Goal: Information Seeking & Learning: Learn about a topic

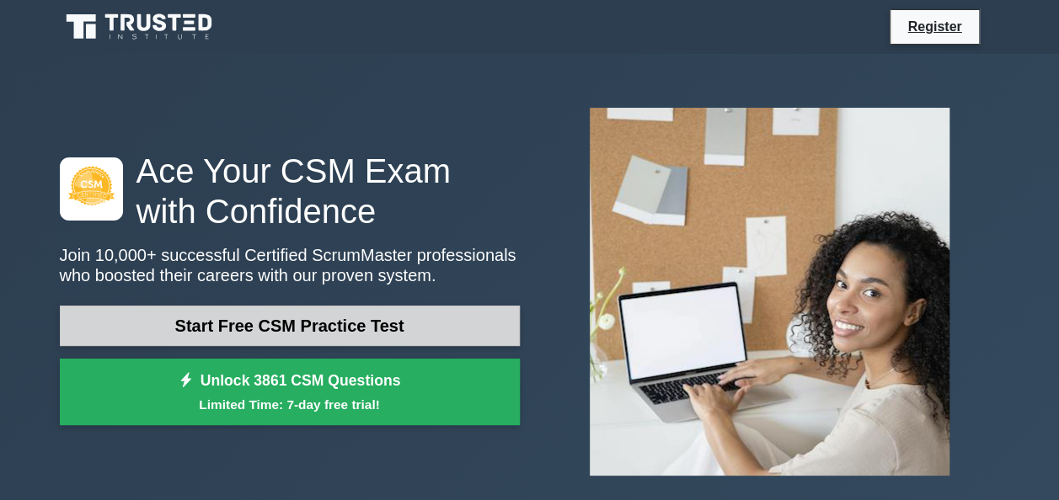
click at [315, 328] on link "Start Free CSM Practice Test" at bounding box center [290, 326] width 460 height 40
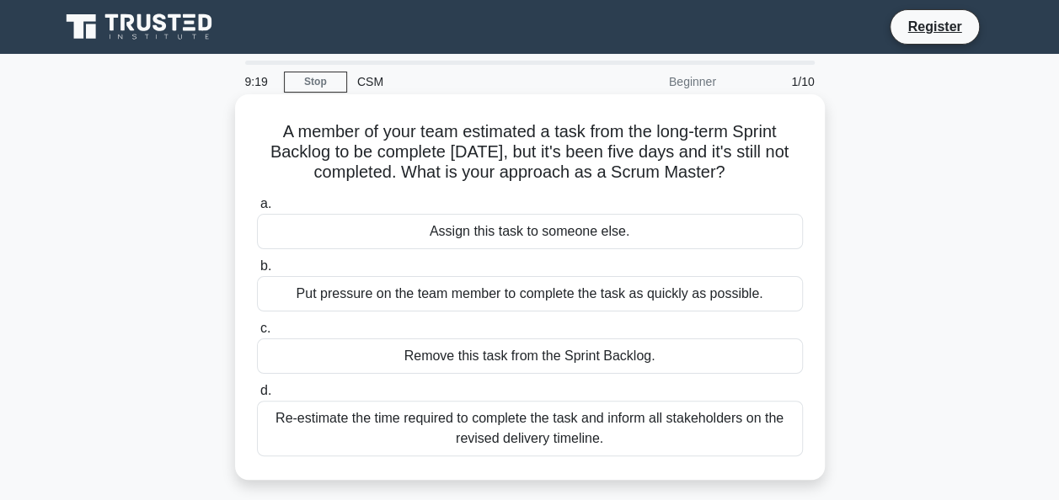
click at [483, 428] on div "Re-estimate the time required to complete the task and inform all stakeholders …" at bounding box center [530, 429] width 546 height 56
click at [257, 397] on input "d. Re-estimate the time required to complete the task and inform all stakeholde…" at bounding box center [257, 391] width 0 height 11
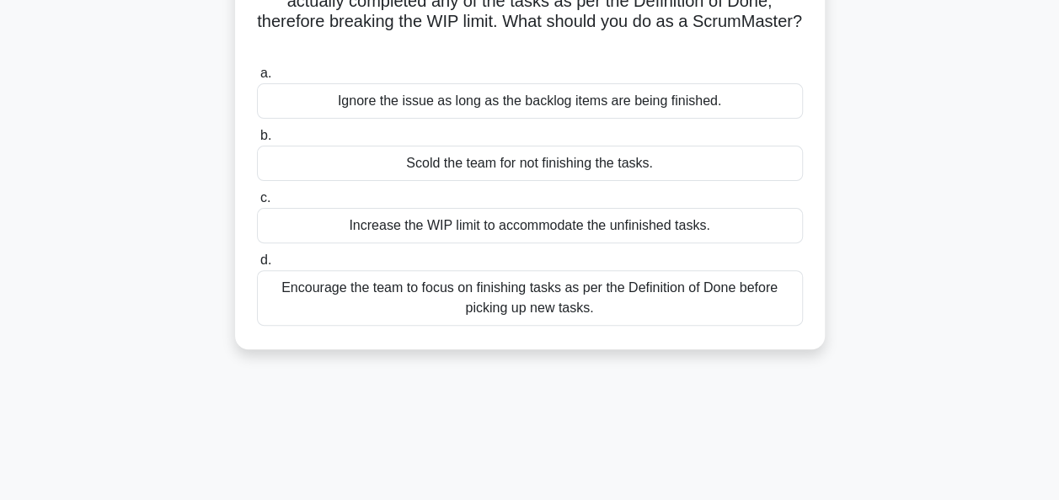
scroll to position [162, 0]
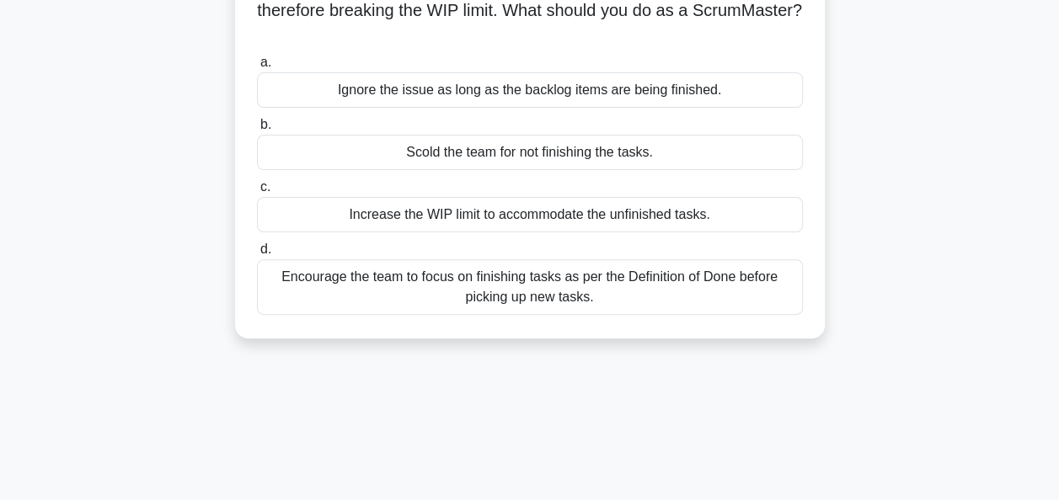
click at [529, 300] on div "Encourage the team to focus on finishing tasks as per the Definition of Done be…" at bounding box center [530, 287] width 546 height 56
click at [257, 255] on input "d. Encourage the team to focus on finishing tasks as per the Definition of Done…" at bounding box center [257, 249] width 0 height 11
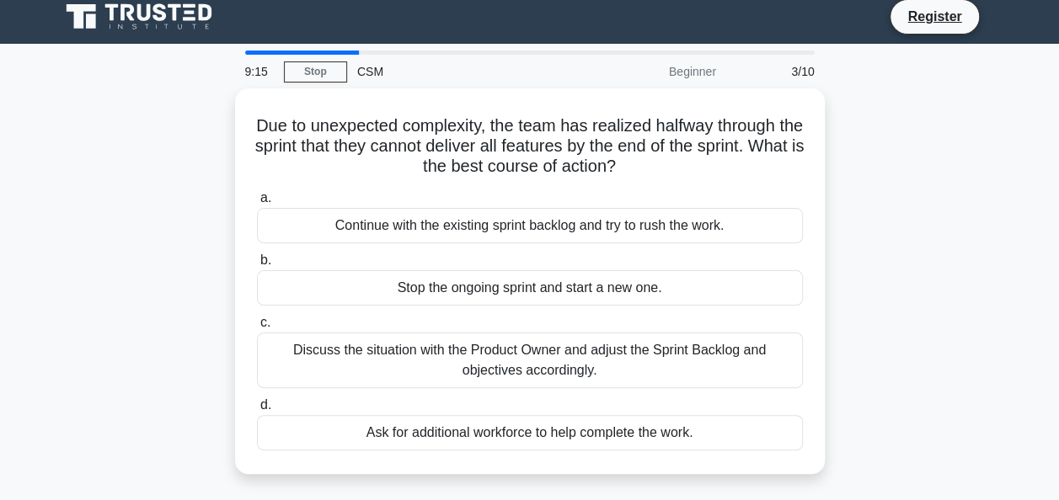
scroll to position [0, 0]
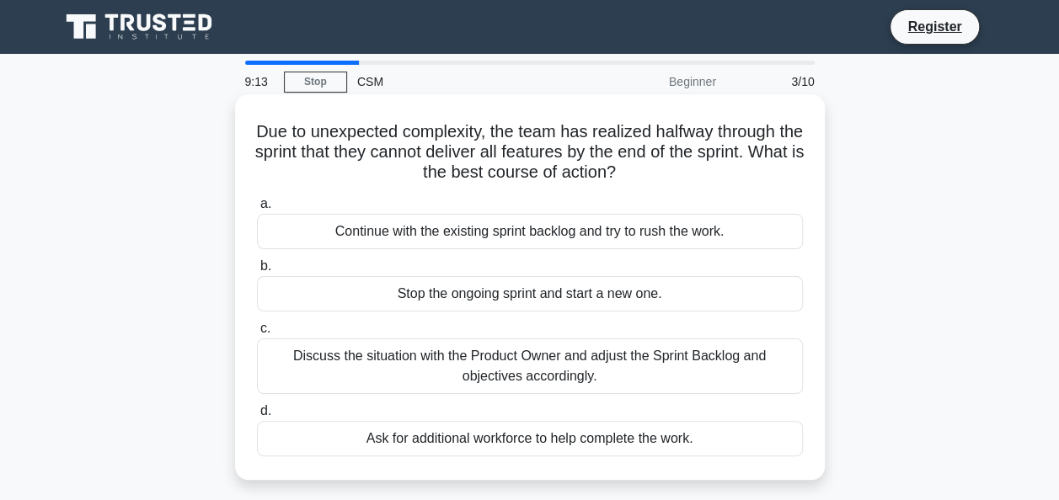
click at [492, 440] on div "Ask for additional workforce to help complete the work." at bounding box center [530, 438] width 546 height 35
click at [257, 417] on input "d. Ask for additional workforce to help complete the work." at bounding box center [257, 411] width 0 height 11
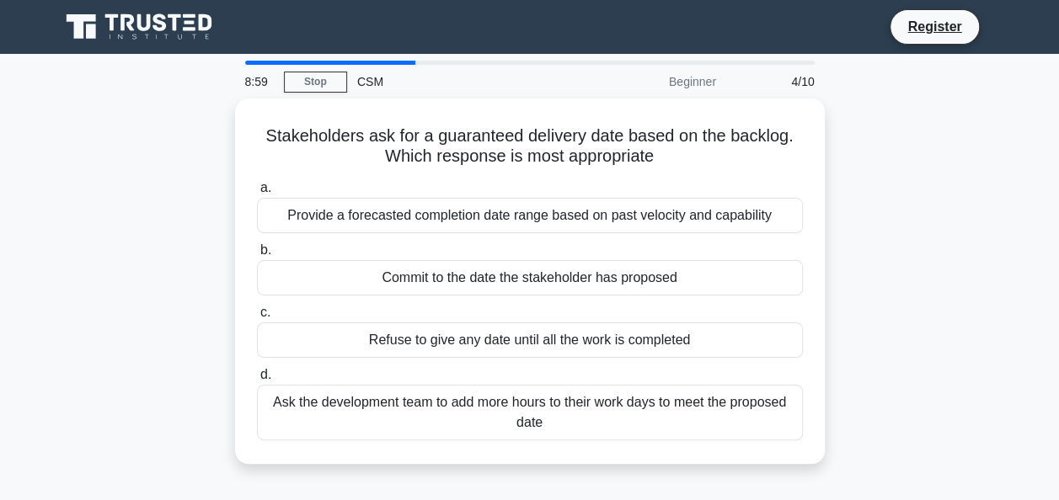
click at [272, 64] on div at bounding box center [330, 63] width 171 height 4
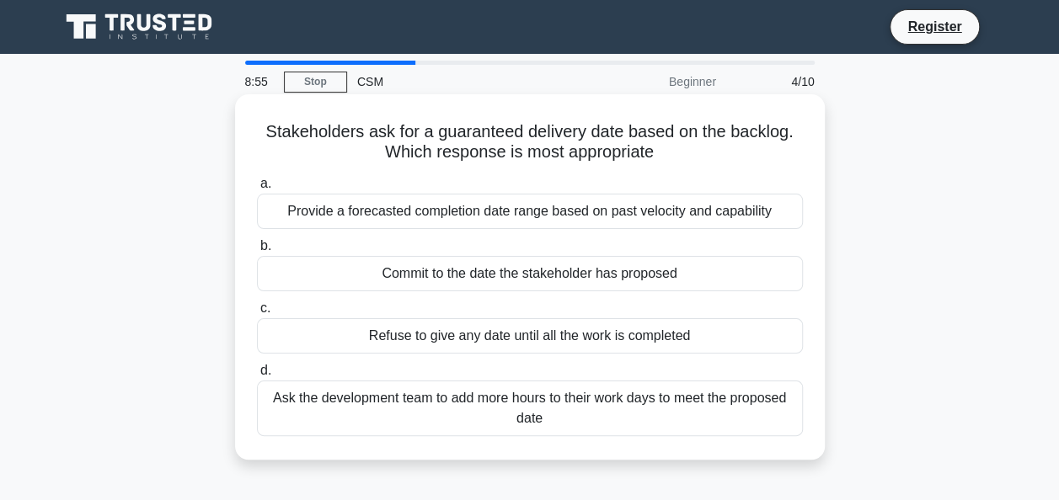
click at [438, 294] on div "a. Provide a forecasted completion date range based on past velocity and capabi…" at bounding box center [530, 305] width 566 height 270
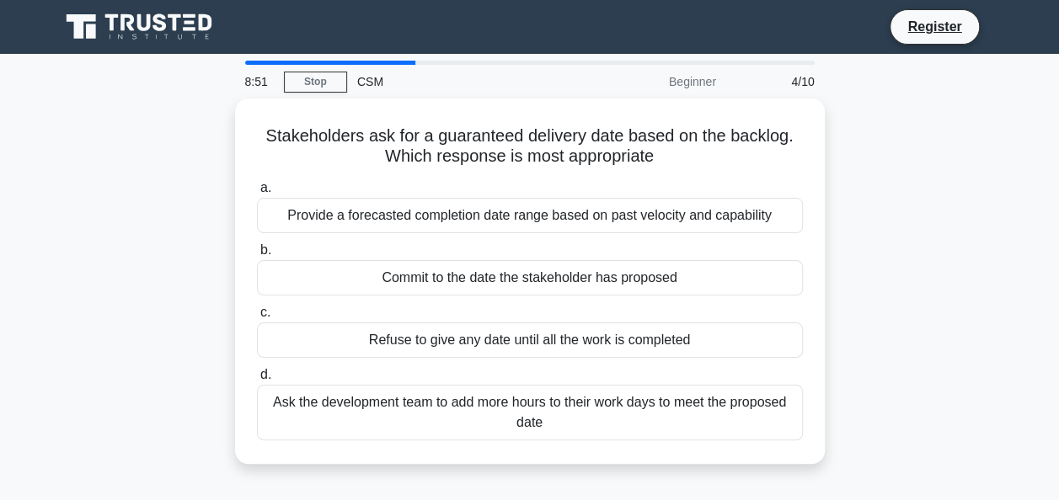
click at [790, 84] on div "4/10" at bounding box center [775, 82] width 99 height 34
click at [303, 80] on link "Stop" at bounding box center [315, 82] width 63 height 21
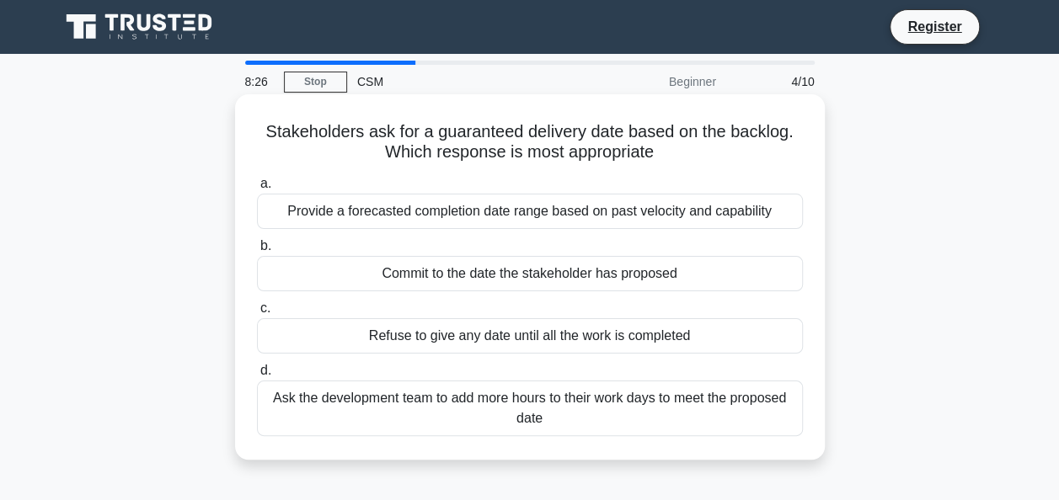
click at [483, 216] on div "Provide a forecasted completion date range based on past velocity and capability" at bounding box center [530, 211] width 546 height 35
click at [257, 190] on input "a. Provide a forecasted completion date range based on past velocity and capabi…" at bounding box center [257, 184] width 0 height 11
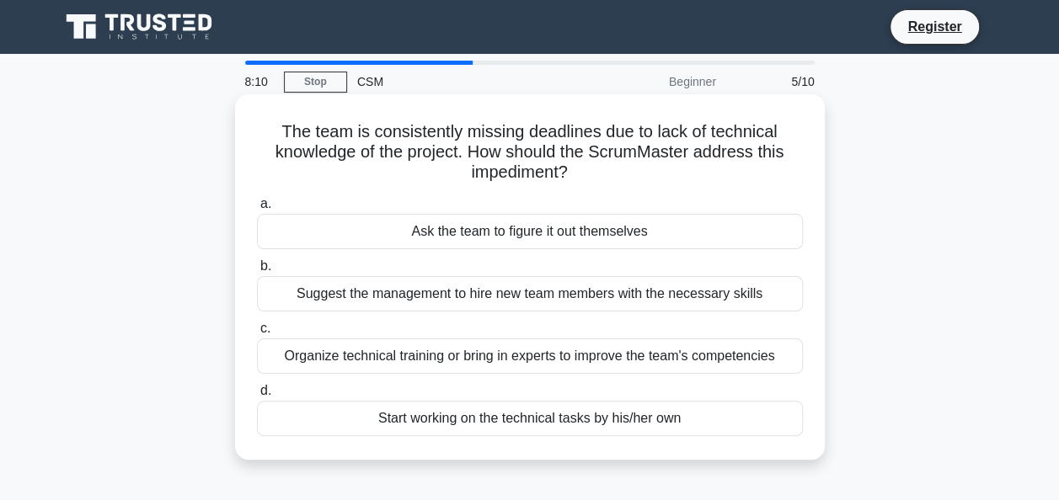
click at [419, 357] on div "Organize technical training or bring in experts to improve the team's competenc…" at bounding box center [530, 356] width 546 height 35
click at [257, 334] on input "c. Organize technical training or bring in experts to improve the team's compet…" at bounding box center [257, 328] width 0 height 11
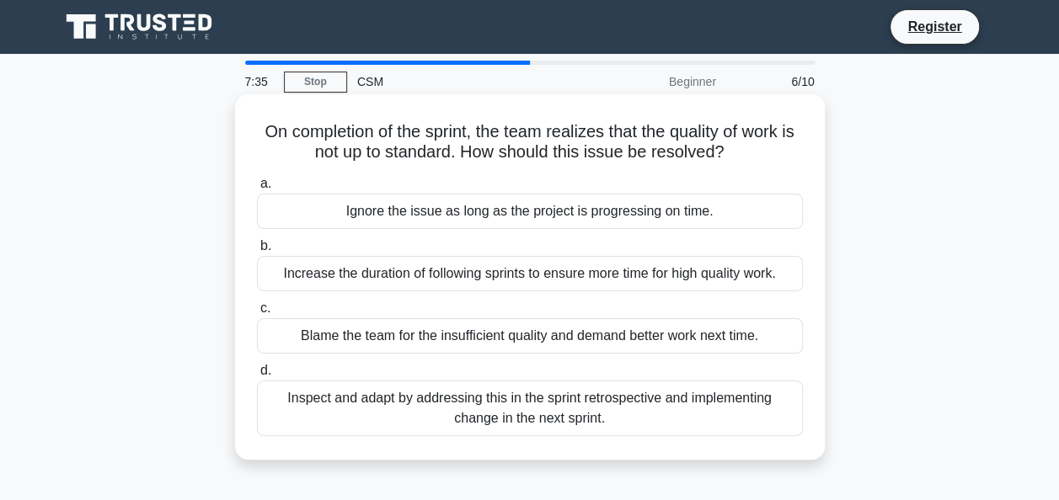
click at [512, 410] on div "Inspect and adapt by addressing this in the sprint retrospective and implementi…" at bounding box center [530, 409] width 546 height 56
click at [257, 376] on input "d. Inspect and adapt by addressing this in the sprint retrospective and impleme…" at bounding box center [257, 371] width 0 height 11
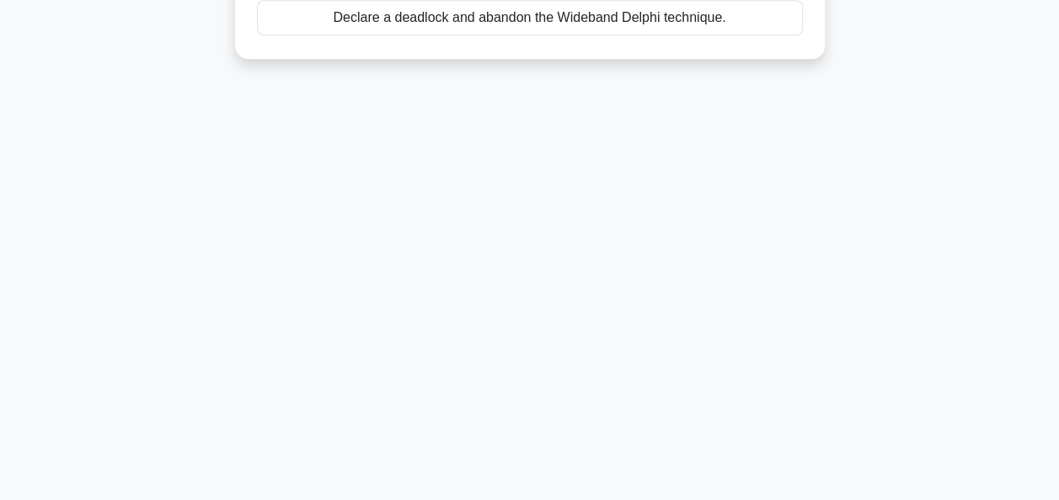
scroll to position [409, 0]
